Goal: Task Accomplishment & Management: Use online tool/utility

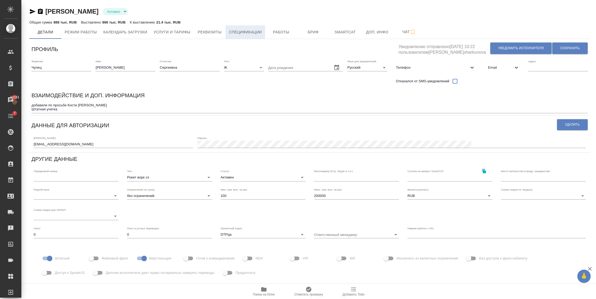
click at [182, 30] on span "Спецификации" at bounding box center [245, 32] width 33 height 7
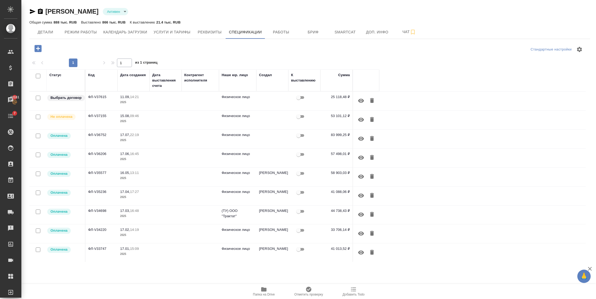
click at [141, 80] on p "2025" at bounding box center [133, 102] width 27 height 5
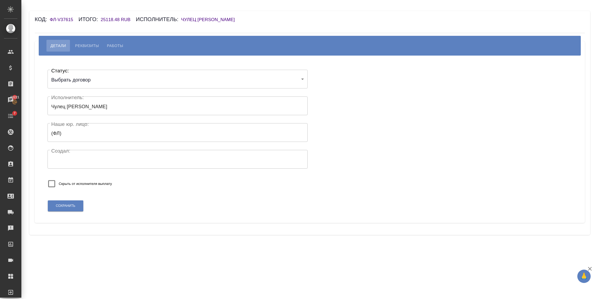
click at [111, 48] on span "Работы" at bounding box center [115, 45] width 16 height 6
select select "10"
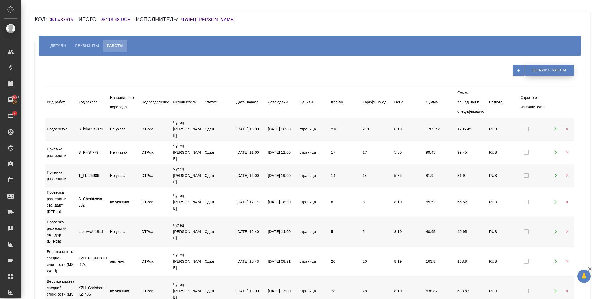
click at [560, 67] on button "Выгрузить работы" at bounding box center [549, 70] width 49 height 11
click at [520, 71] on icon "button" at bounding box center [518, 70] width 5 height 5
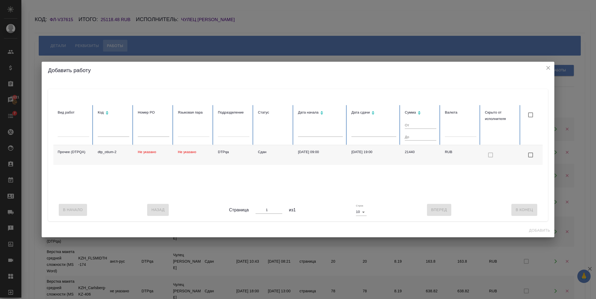
click at [534, 153] on input "checkbox with default color" at bounding box center [530, 154] width 11 height 11
checkbox input "true"
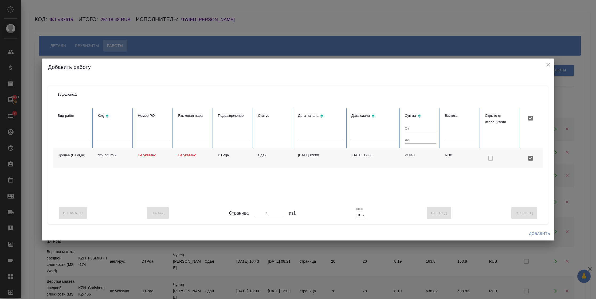
click at [540, 237] on span "Добавить" at bounding box center [539, 233] width 21 height 7
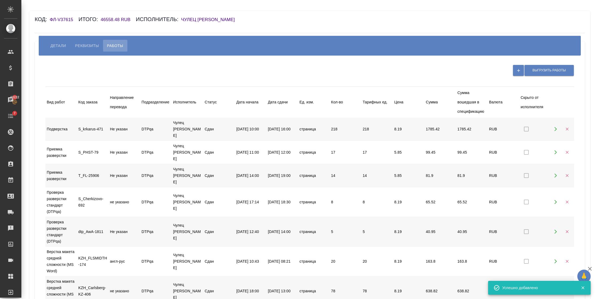
click at [285, 39] on div "[PERSON_NAME] Работы" at bounding box center [310, 46] width 542 height 20
click at [285, 18] on div "Код: ФЛ-V37615 Итого: 46558.48 RUB Исполнитель: [PERSON_NAME]" at bounding box center [264, 19] width 459 height 9
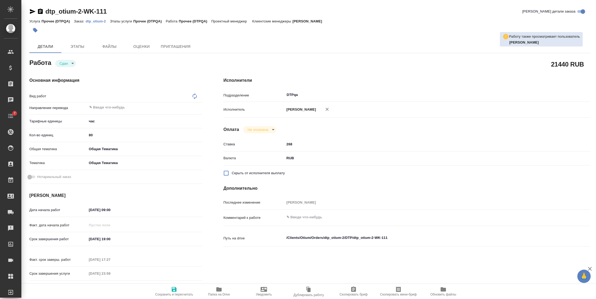
type textarea "x"
type textarea "Прочее (DTPQA)"
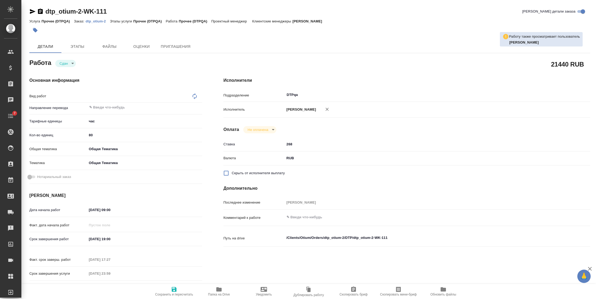
type textarea "x"
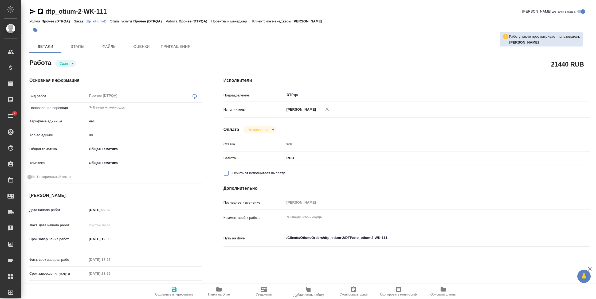
type textarea "x"
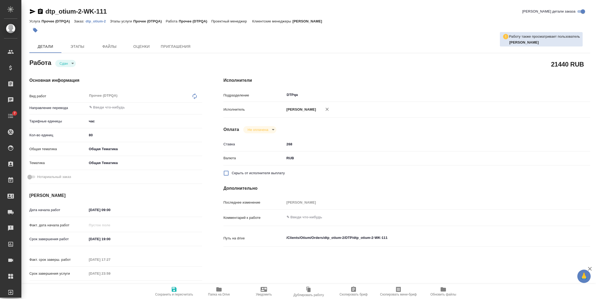
click at [39, 13] on icon "button" at bounding box center [40, 11] width 5 height 5
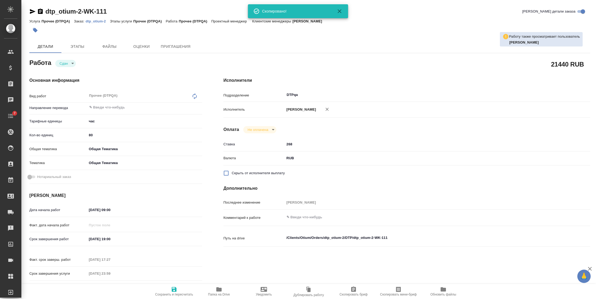
type textarea "x"
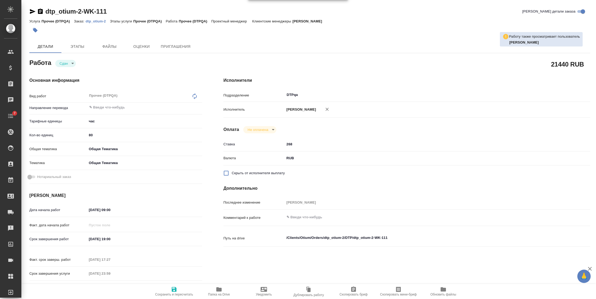
type textarea "x"
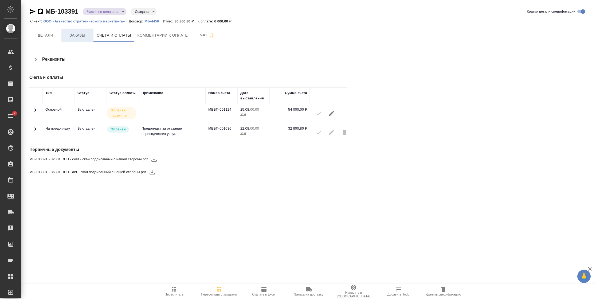
click at [76, 35] on span "Заказы" at bounding box center [78, 35] width 26 height 7
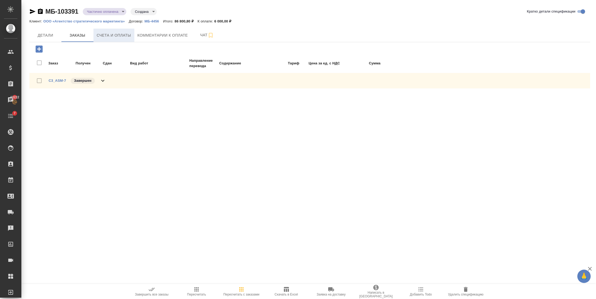
click at [98, 34] on span "Счета и оплаты" at bounding box center [114, 35] width 34 height 7
